Goal: Information Seeking & Learning: Learn about a topic

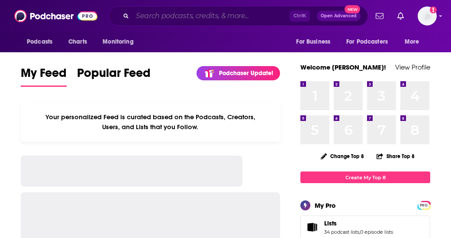
click at [225, 18] on input "Search podcasts, credits, & more..." at bounding box center [210, 16] width 157 height 14
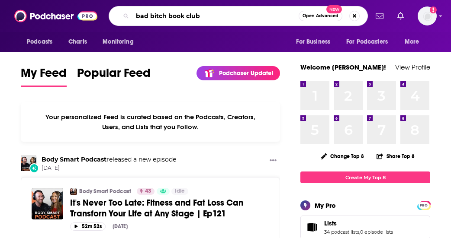
type input "bad bitch book club"
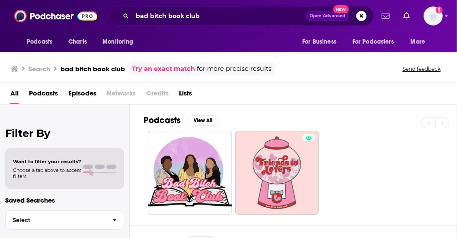
click at [360, 181] on div at bounding box center [300, 173] width 313 height 84
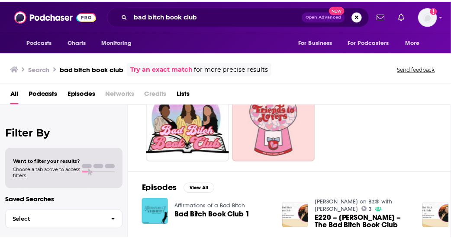
scroll to position [52, 0]
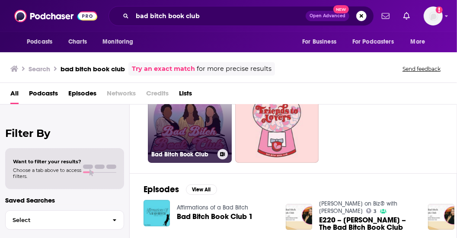
click at [176, 127] on link "Bad Bitch Book Club" at bounding box center [190, 121] width 84 height 84
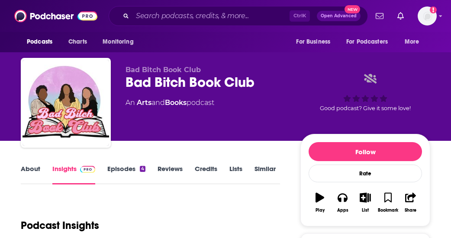
click at [28, 173] on link "About" at bounding box center [30, 175] width 19 height 20
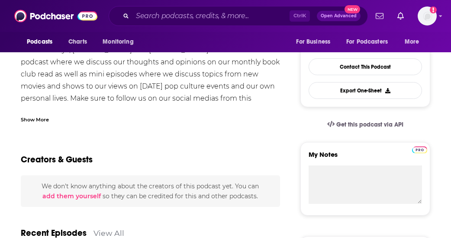
scroll to position [191, 0]
